Goal: Task Accomplishment & Management: Manage account settings

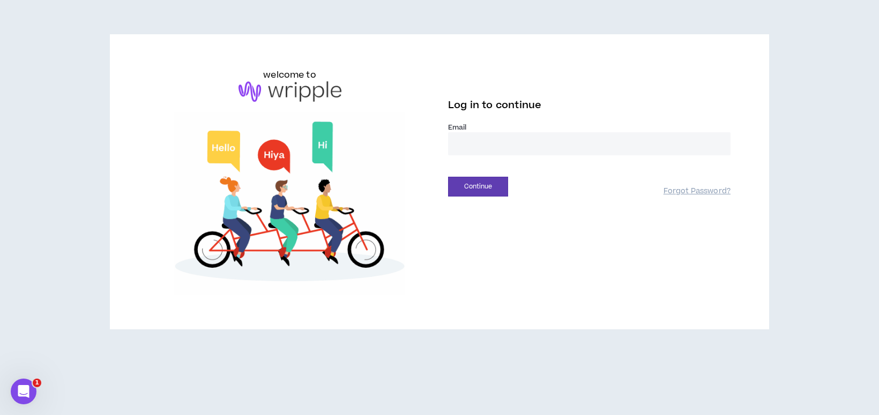
click at [479, 140] on input "email" at bounding box center [589, 143] width 283 height 23
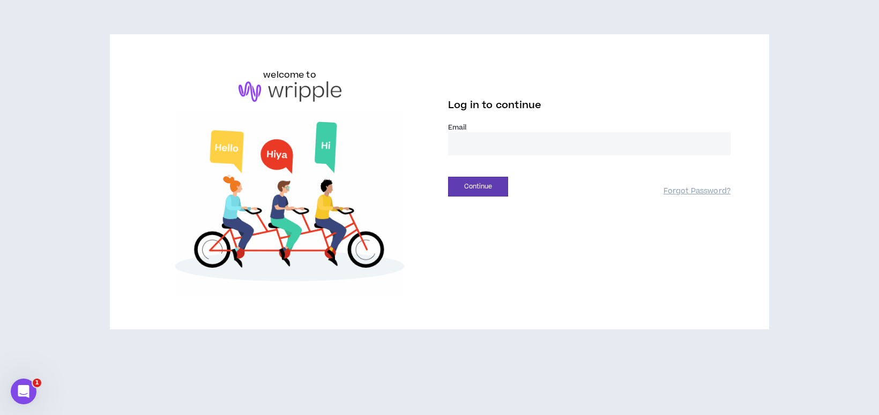
type input "**********"
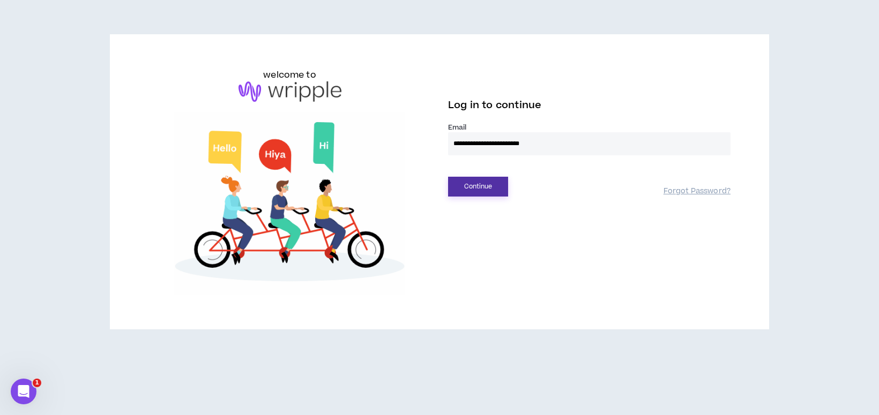
click at [477, 185] on button "Continue" at bounding box center [478, 187] width 60 height 20
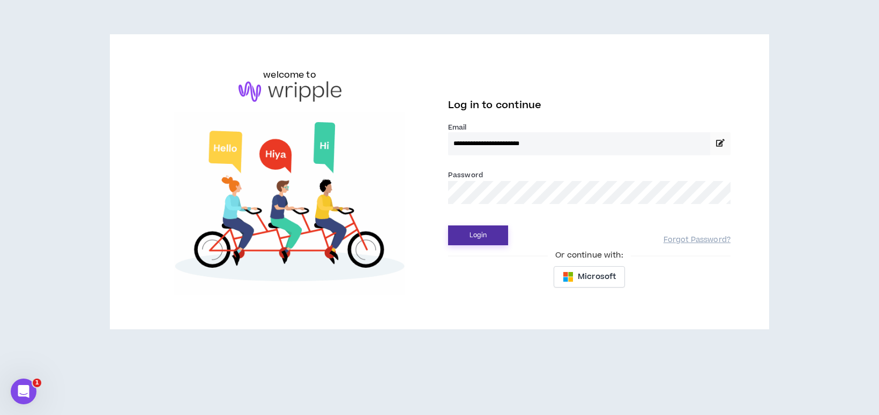
click at [486, 234] on button "Login" at bounding box center [478, 236] width 60 height 20
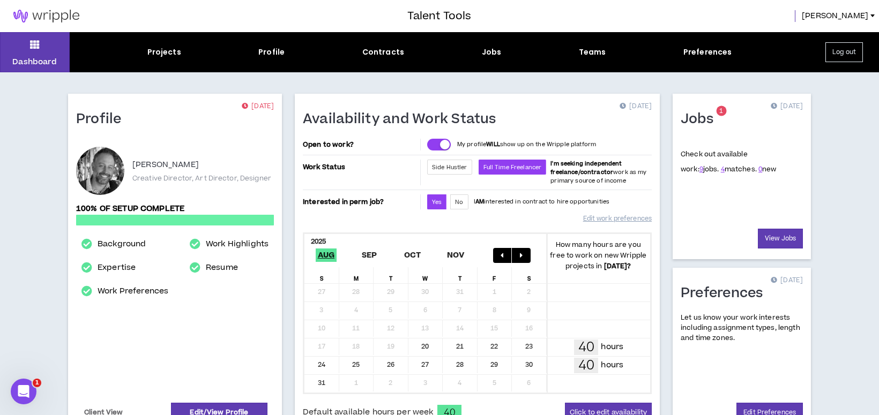
scroll to position [2, 0]
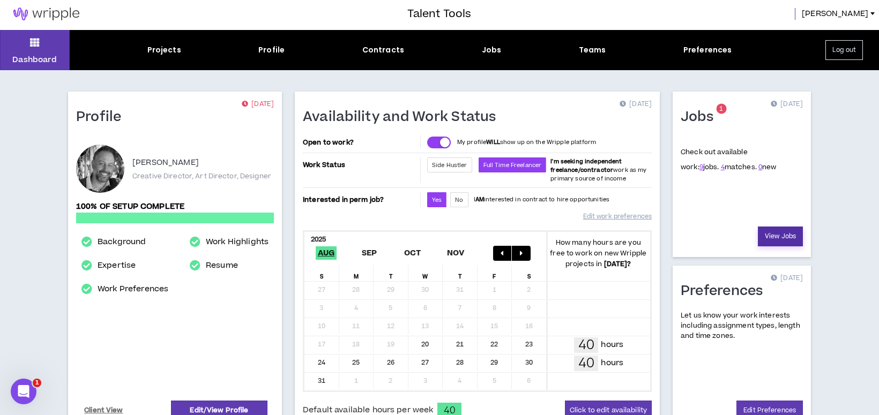
click at [779, 234] on link "View Jobs" at bounding box center [780, 237] width 45 height 20
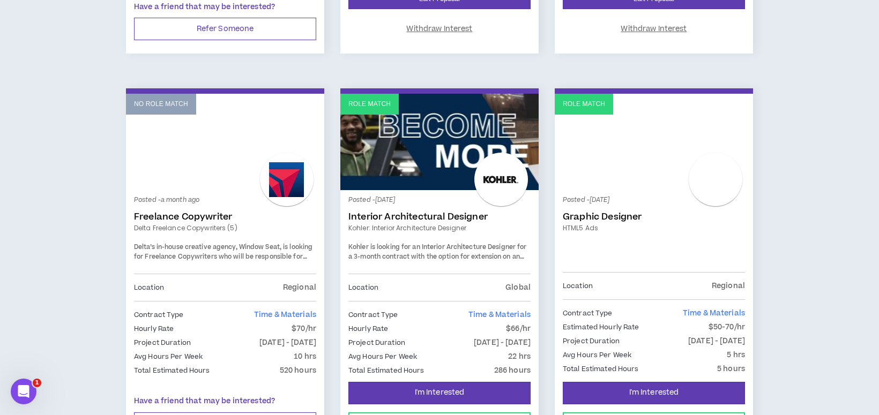
scroll to position [981, 0]
